Goal: Register for event/course

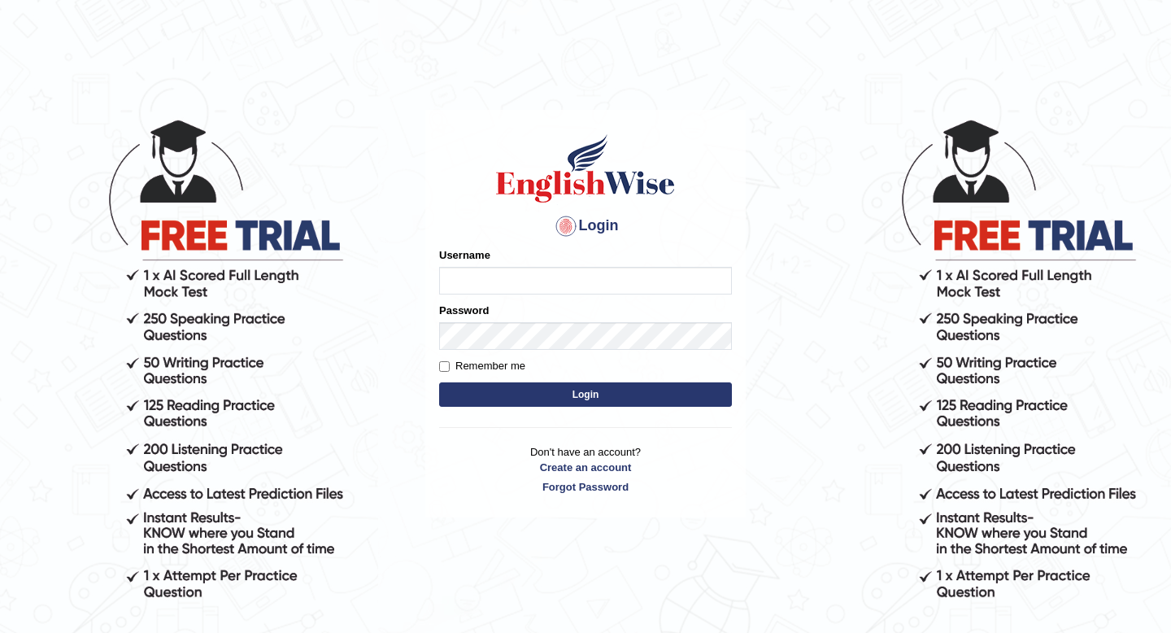
type input "vermaanurag56"
click at [498, 388] on button "Login" at bounding box center [585, 394] width 293 height 24
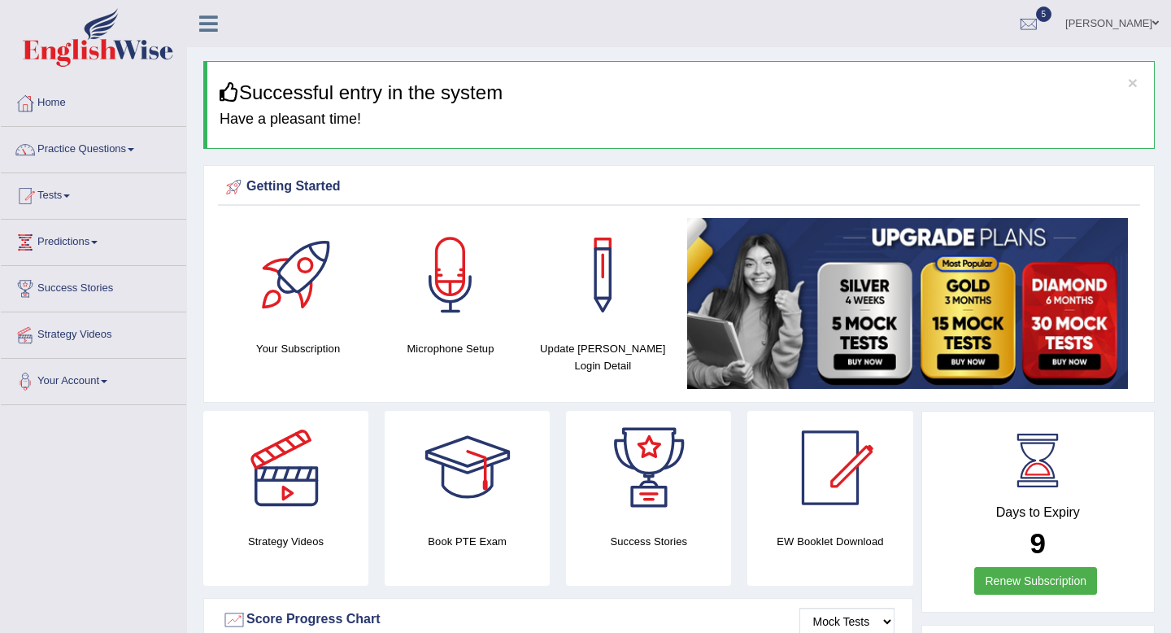
click at [498, 388] on div "Your Subscription Microphone Setup Update Pearson Login Detail" at bounding box center [679, 306] width 922 height 176
click at [100, 153] on link "Practice Questions" at bounding box center [93, 147] width 185 height 41
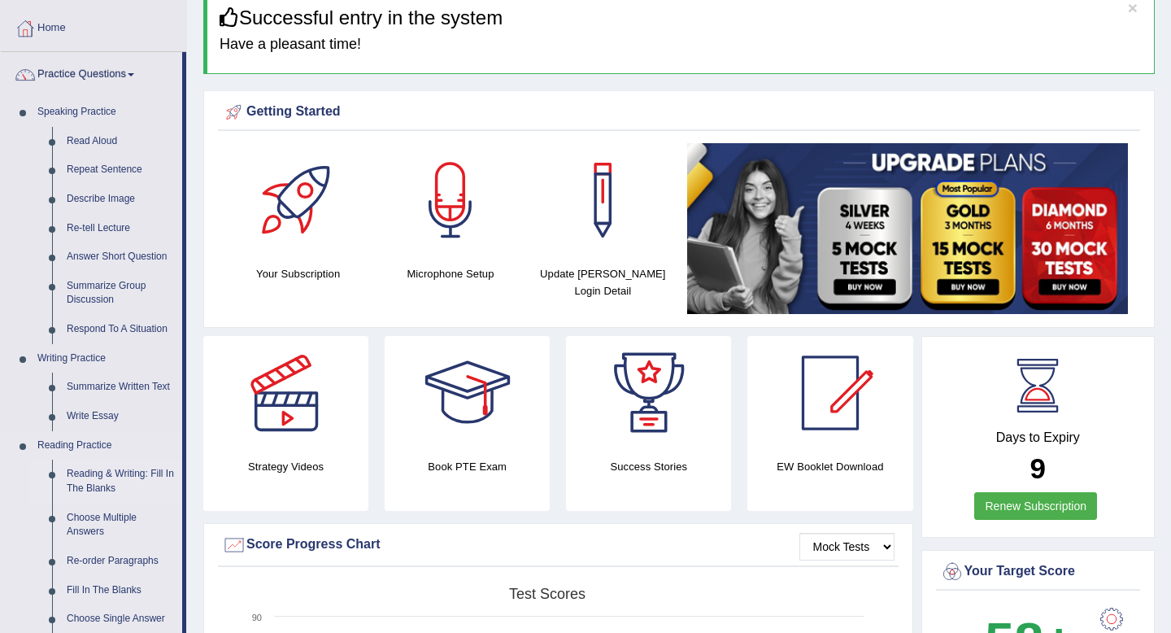
scroll to position [13, 0]
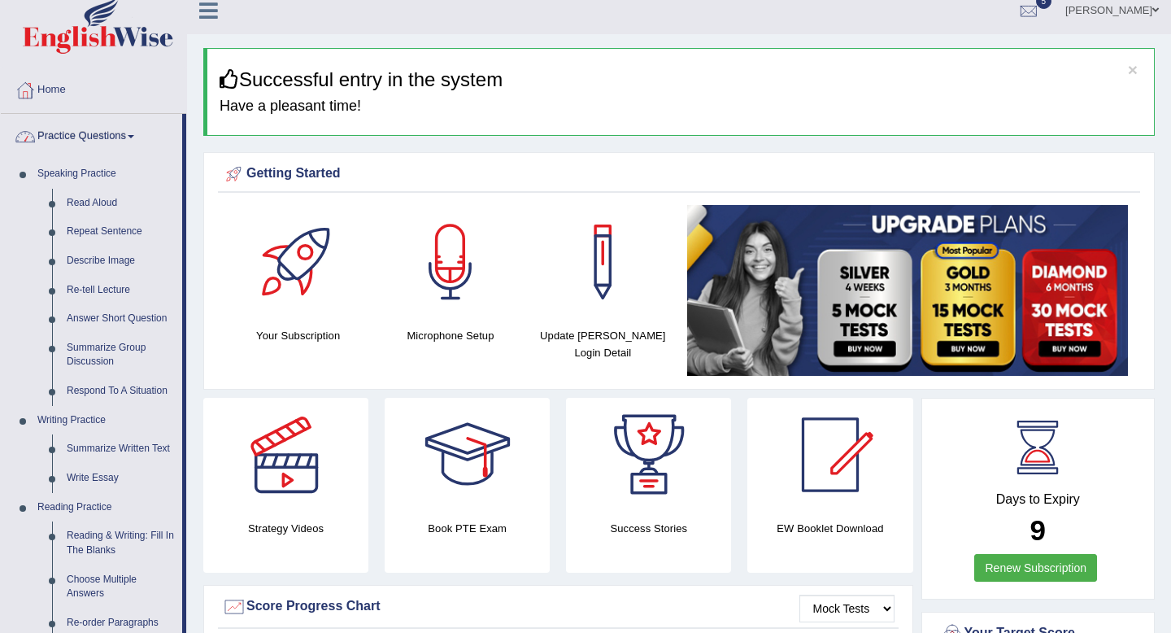
click at [140, 133] on link "Practice Questions" at bounding box center [91, 134] width 181 height 41
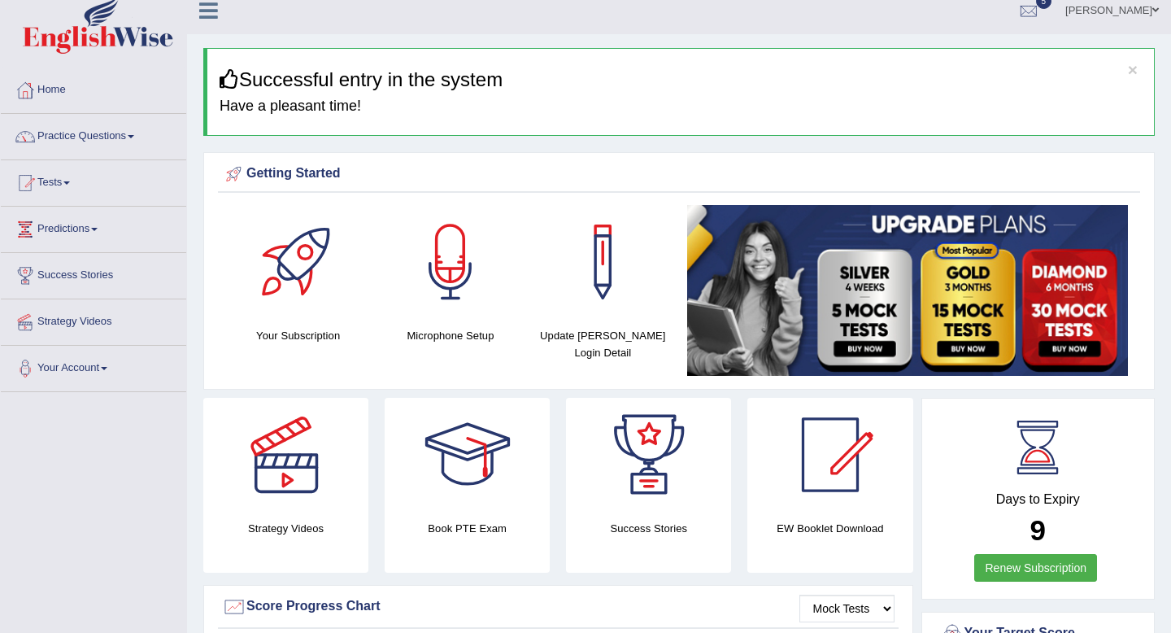
click at [63, 174] on link "Tests" at bounding box center [93, 180] width 185 height 41
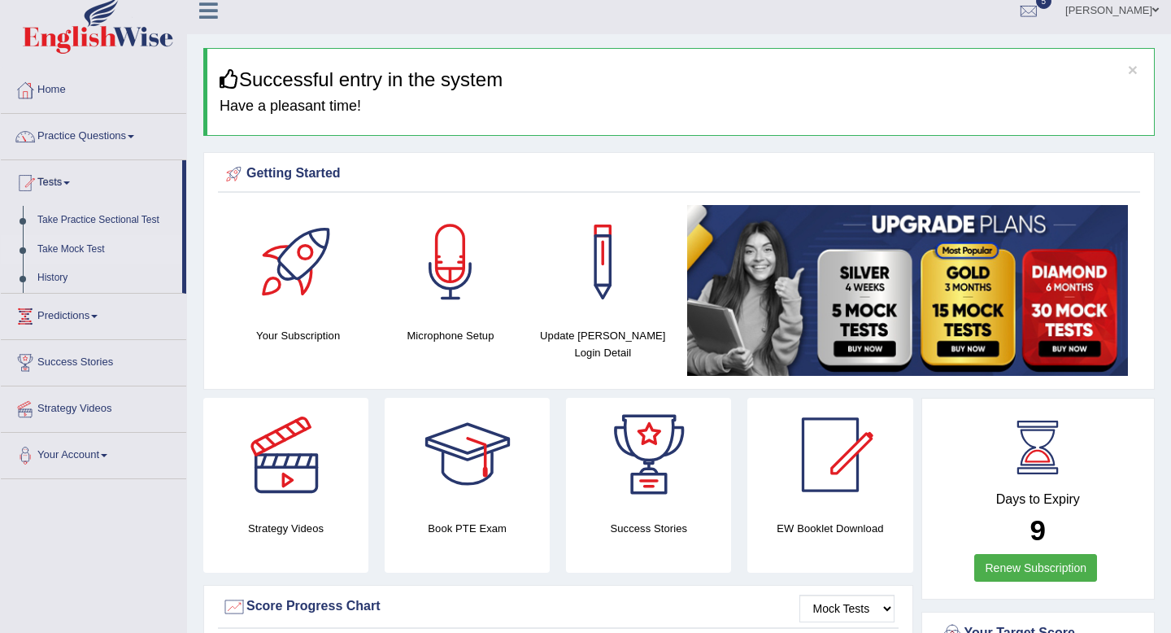
click at [87, 252] on link "Take Mock Test" at bounding box center [106, 249] width 152 height 29
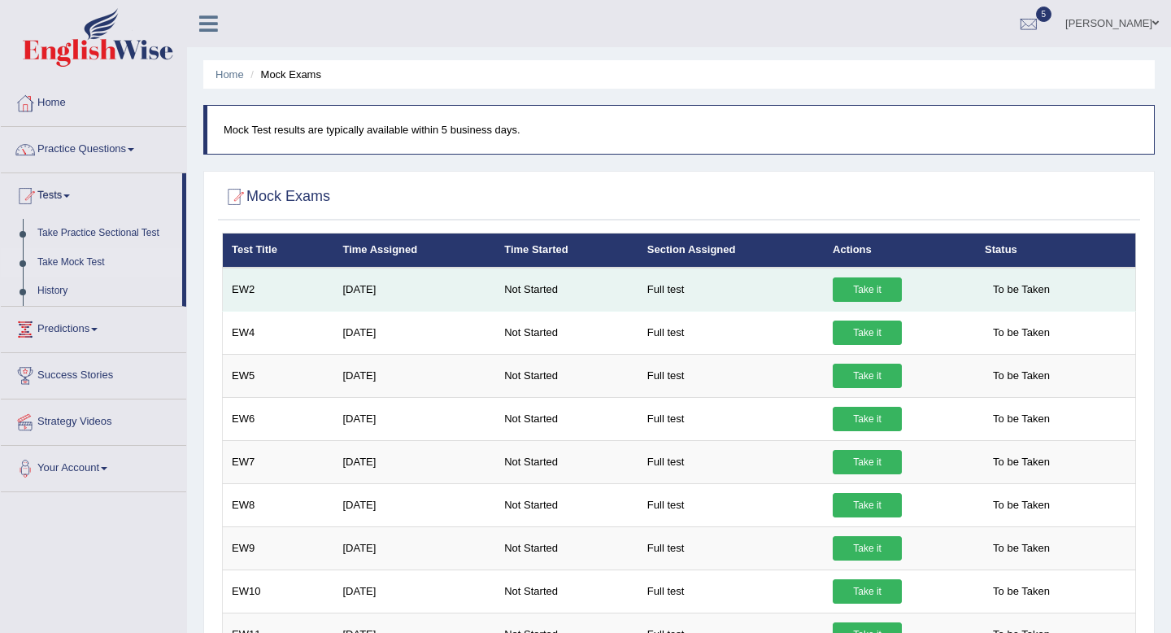
click at [854, 283] on link "Take it" at bounding box center [867, 289] width 69 height 24
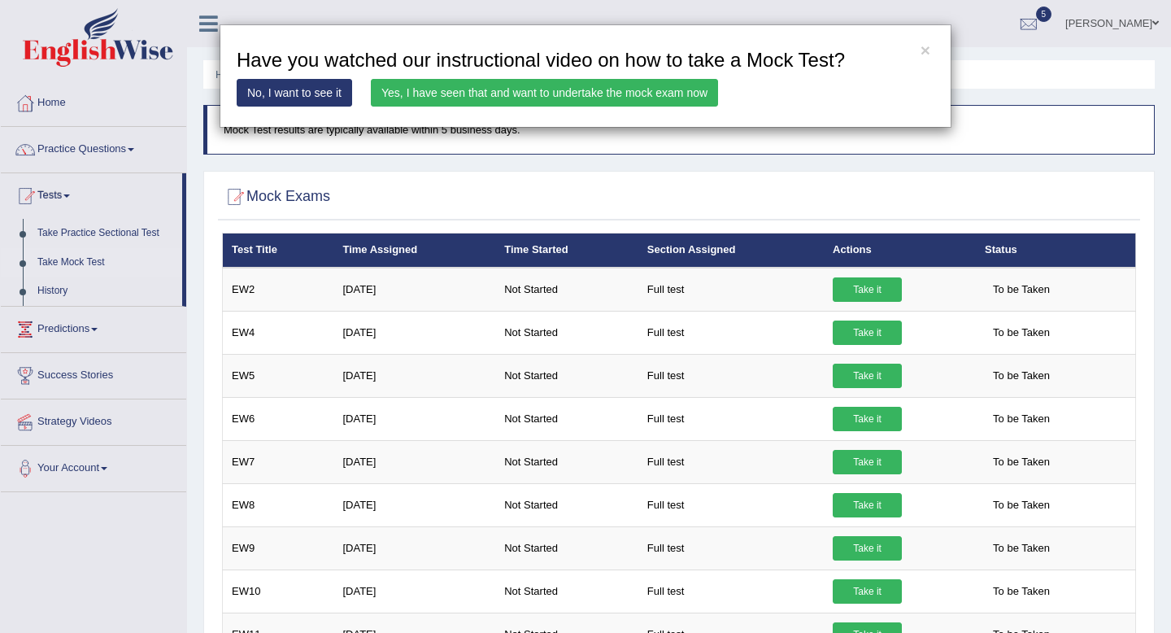
click at [551, 98] on link "Yes, I have seen that and want to undertake the mock exam now" at bounding box center [544, 93] width 347 height 28
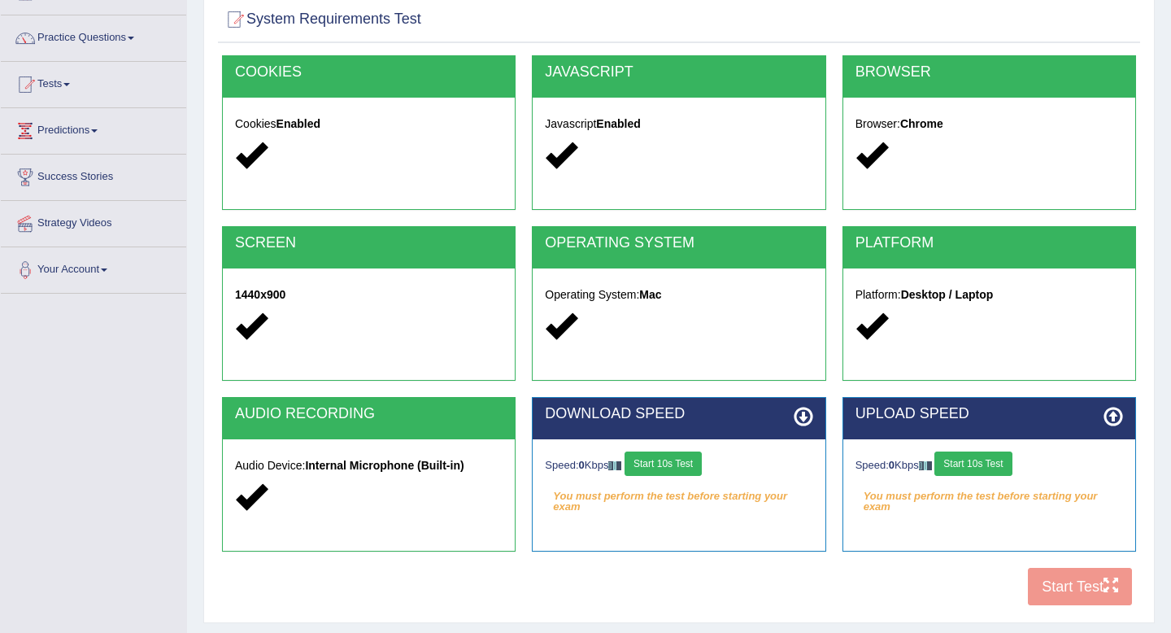
scroll to position [157, 0]
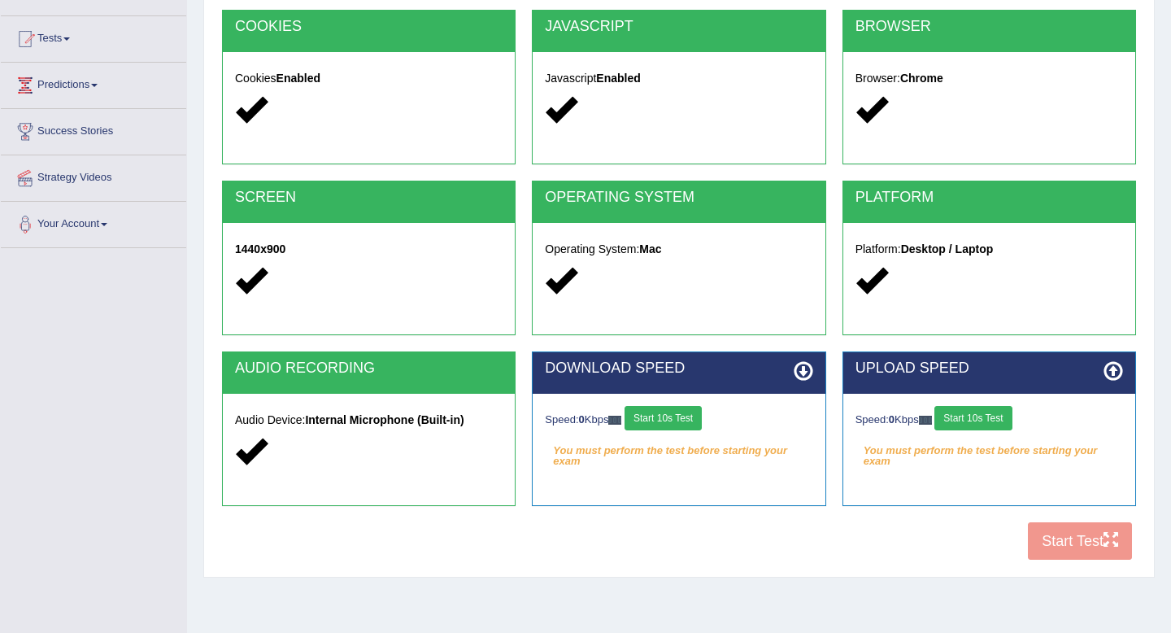
click at [690, 417] on button "Start 10s Test" at bounding box center [662, 418] width 77 height 24
click at [1007, 420] on button "Start 10s Test" at bounding box center [972, 418] width 77 height 24
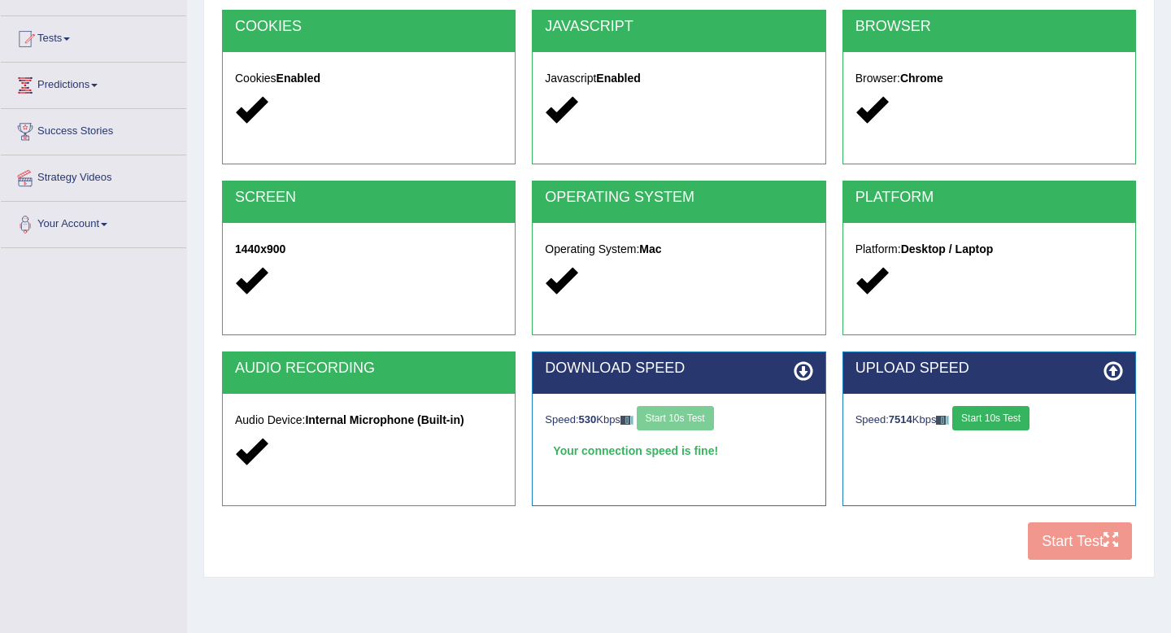
click at [1007, 420] on button "Start 10s Test" at bounding box center [990, 418] width 77 height 24
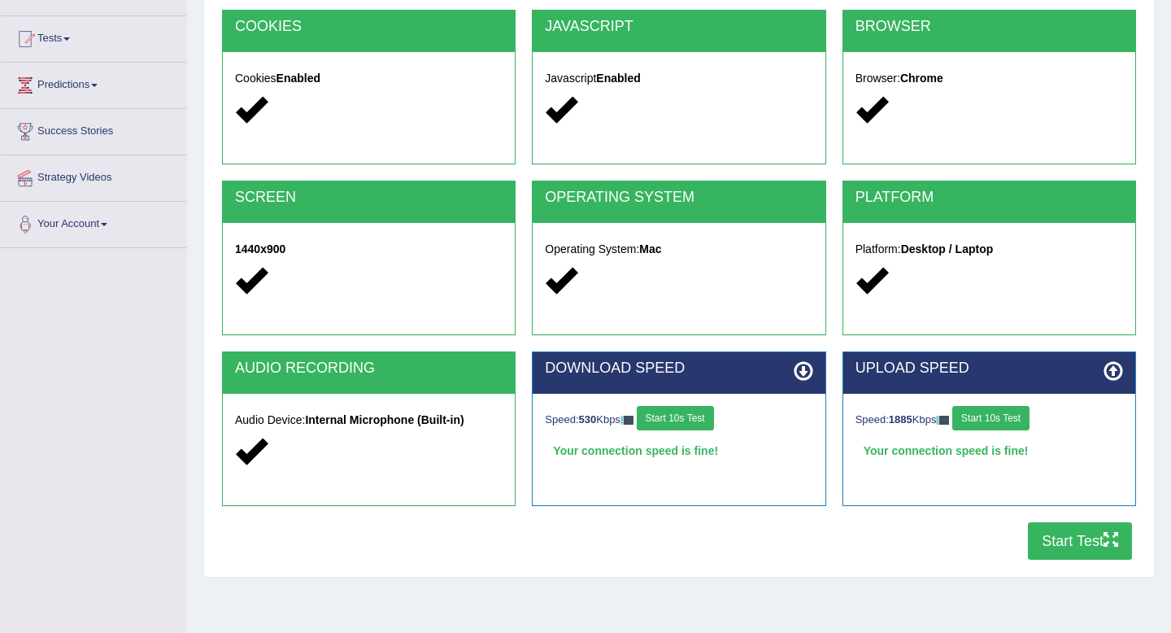
click at [1061, 538] on button "Start Test" at bounding box center [1080, 540] width 104 height 37
